Goal: Task Accomplishment & Management: Use online tool/utility

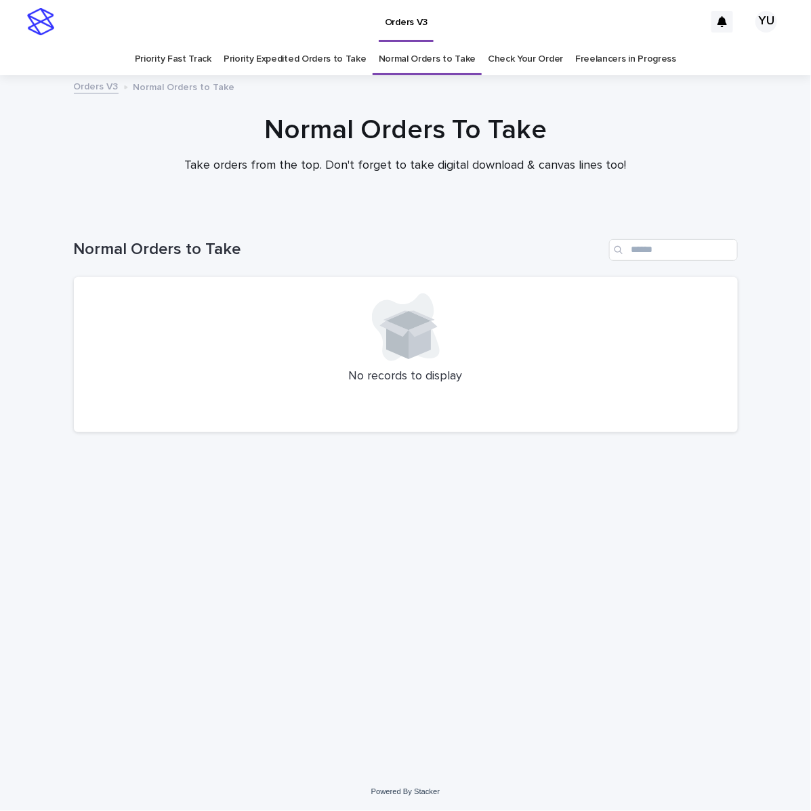
click at [583, 59] on link "Freelancers in Progress" at bounding box center [625, 59] width 101 height 32
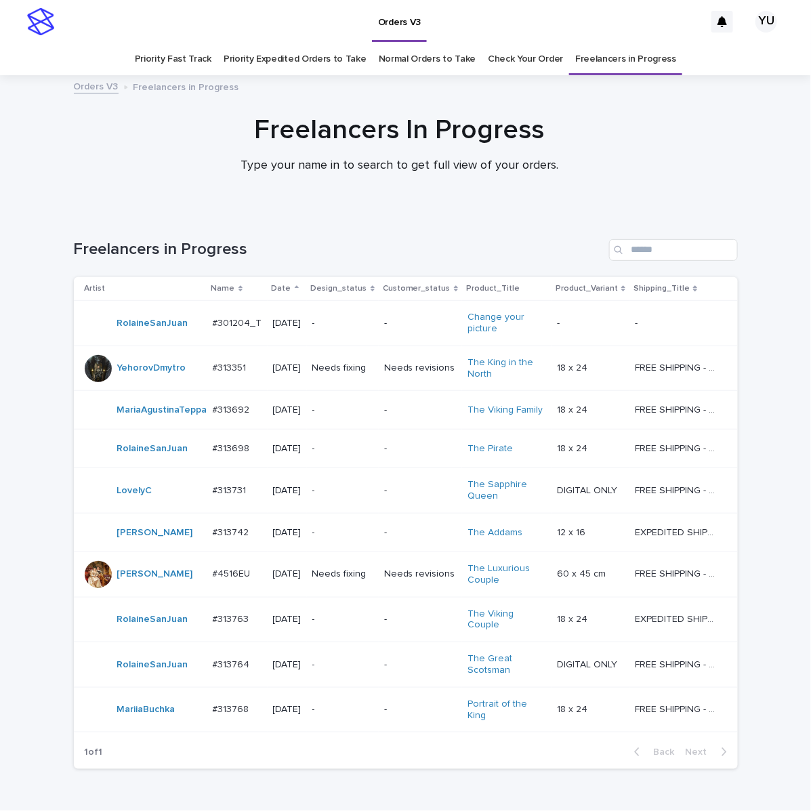
drag, startPoint x: 527, startPoint y: 41, endPoint x: 519, endPoint y: 68, distance: 27.5
click at [527, 44] on div "Orders V3 YU Priority Fast Track Priority Expedited Orders to Take Normal Order…" at bounding box center [405, 37] width 811 height 75
click at [539, 59] on link "Check Your Order" at bounding box center [525, 59] width 75 height 32
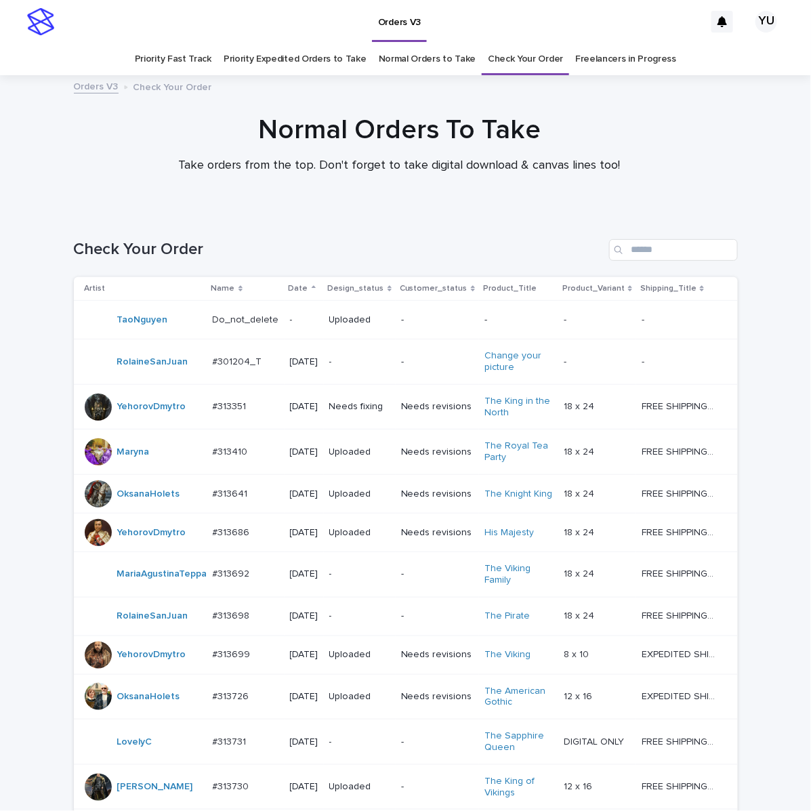
click at [422, 51] on link "Normal Orders to Take" at bounding box center [428, 59] width 98 height 32
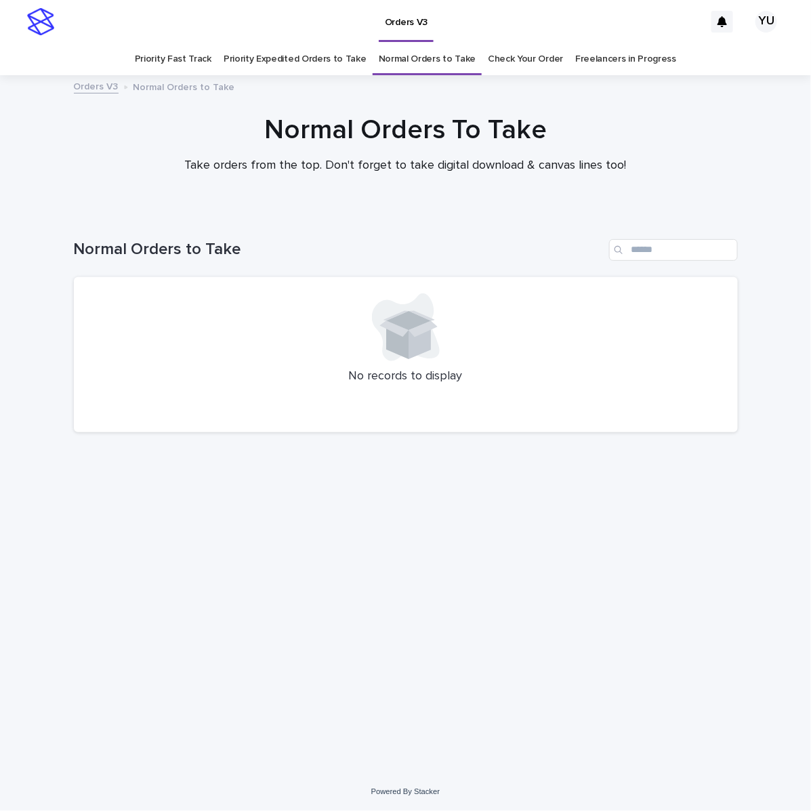
click at [657, 680] on div "Loading... Saving… Loading... Saving… Normal Orders to Take No records to displ…" at bounding box center [406, 475] width 678 height 527
click at [726, 486] on div "Loading... Saving… Loading... Saving… Normal Orders to Take No records to displ…" at bounding box center [406, 475] width 678 height 527
